Goal: Information Seeking & Learning: Learn about a topic

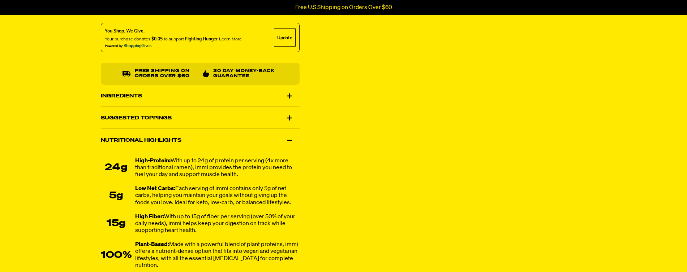
scroll to position [424, 0]
click at [290, 96] on div "Ingredients" at bounding box center [200, 97] width 199 height 20
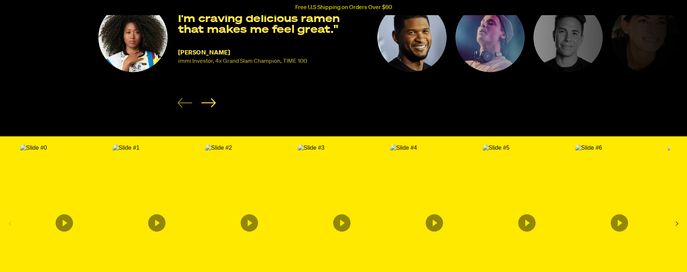
scroll to position [1372, 0]
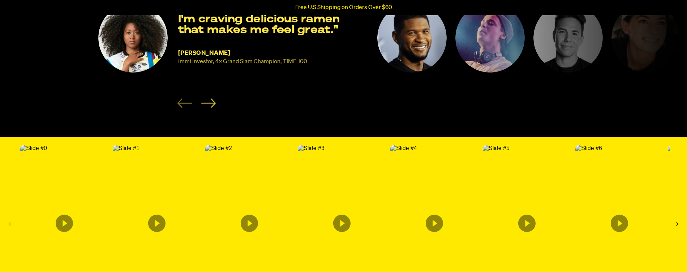
click at [209, 99] on icon "Next slide" at bounding box center [208, 103] width 14 height 9
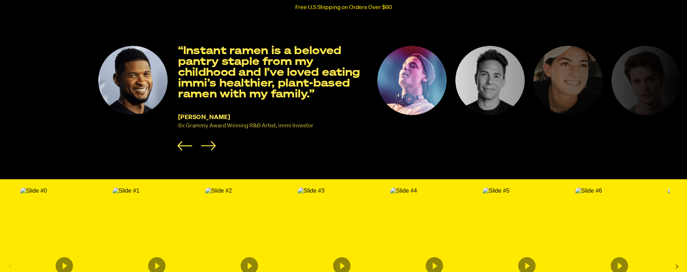
scroll to position [1329, 0]
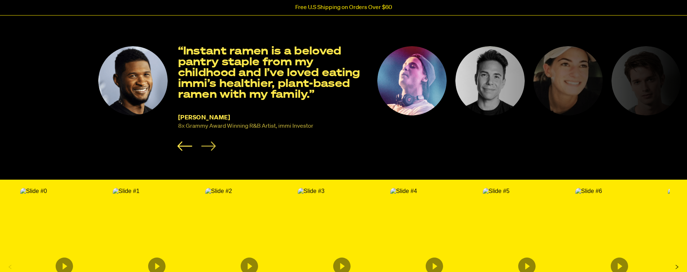
click at [211, 142] on icon "Next slide" at bounding box center [208, 146] width 15 height 9
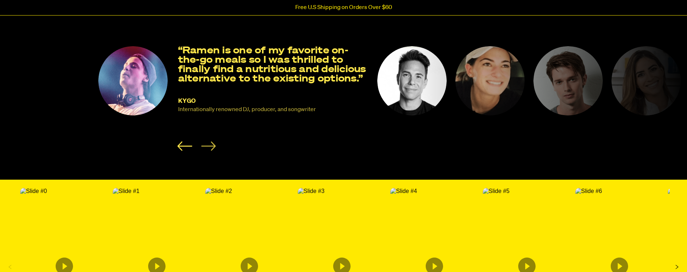
click at [212, 142] on icon "Next slide" at bounding box center [208, 146] width 15 height 9
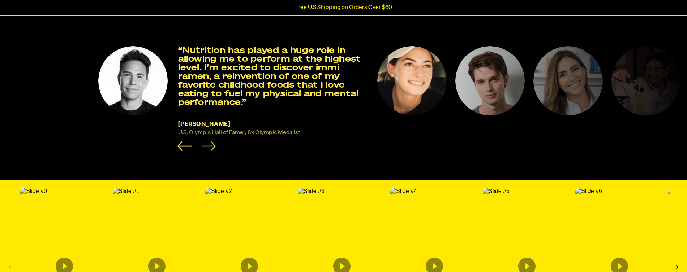
click at [212, 142] on icon "Next slide" at bounding box center [208, 146] width 15 height 9
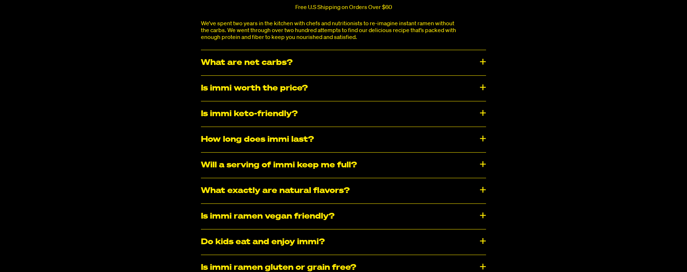
scroll to position [3667, 0]
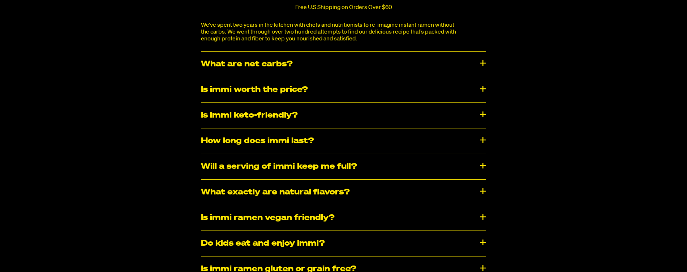
click at [321, 180] on div "What exactly are natural flavors?" at bounding box center [343, 192] width 285 height 25
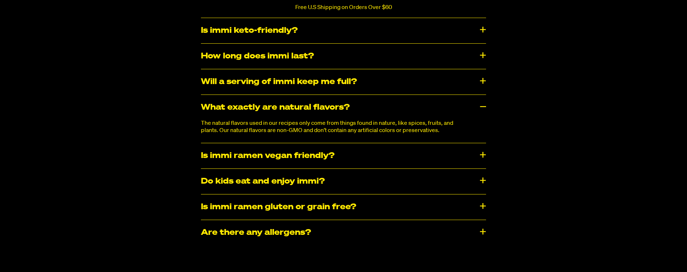
scroll to position [3753, 0]
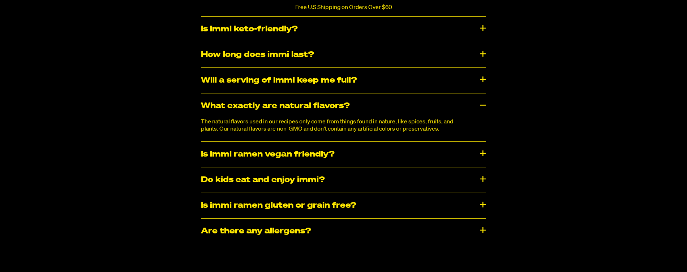
click at [330, 168] on div "Do kids eat and enjoy immi?" at bounding box center [343, 180] width 285 height 25
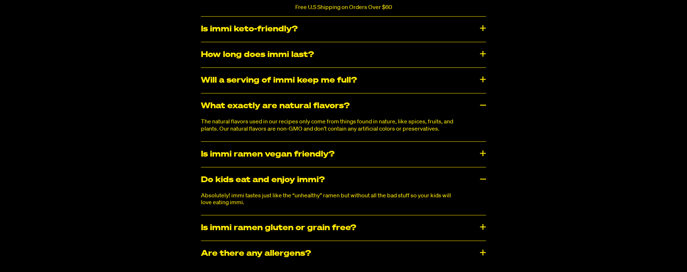
click at [309, 241] on div "​​Are there any allergens?" at bounding box center [343, 253] width 285 height 25
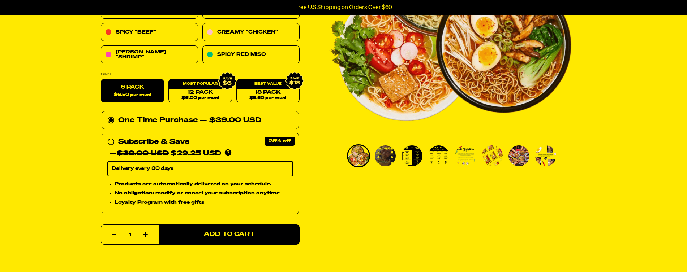
scroll to position [0, 0]
